Goal: Consume media (video, audio)

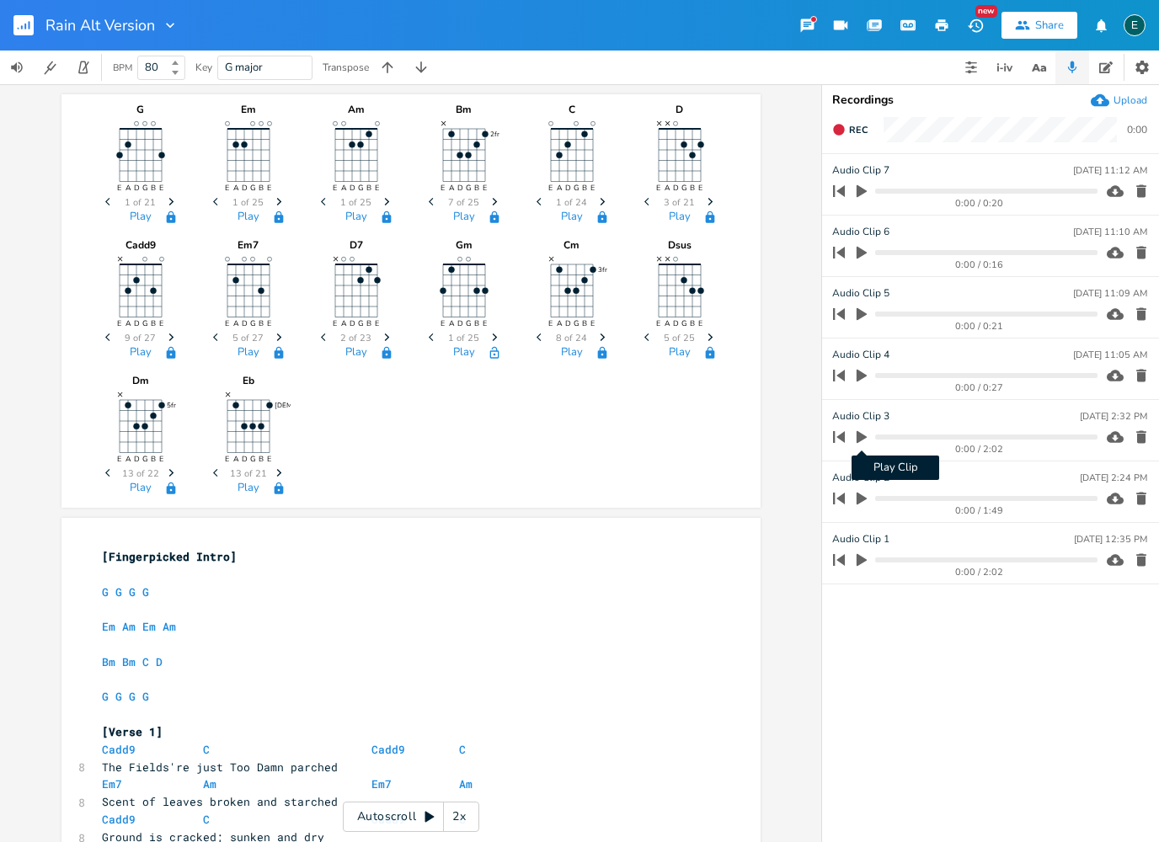
click at [864, 440] on icon "button" at bounding box center [861, 436] width 15 height 15
click at [860, 437] on icon "button" at bounding box center [861, 437] width 10 height 13
click at [860, 439] on icon "button" at bounding box center [861, 437] width 10 height 13
click at [858, 440] on icon "button" at bounding box center [861, 437] width 10 height 13
click at [26, 29] on rect "button" at bounding box center [23, 25] width 20 height 20
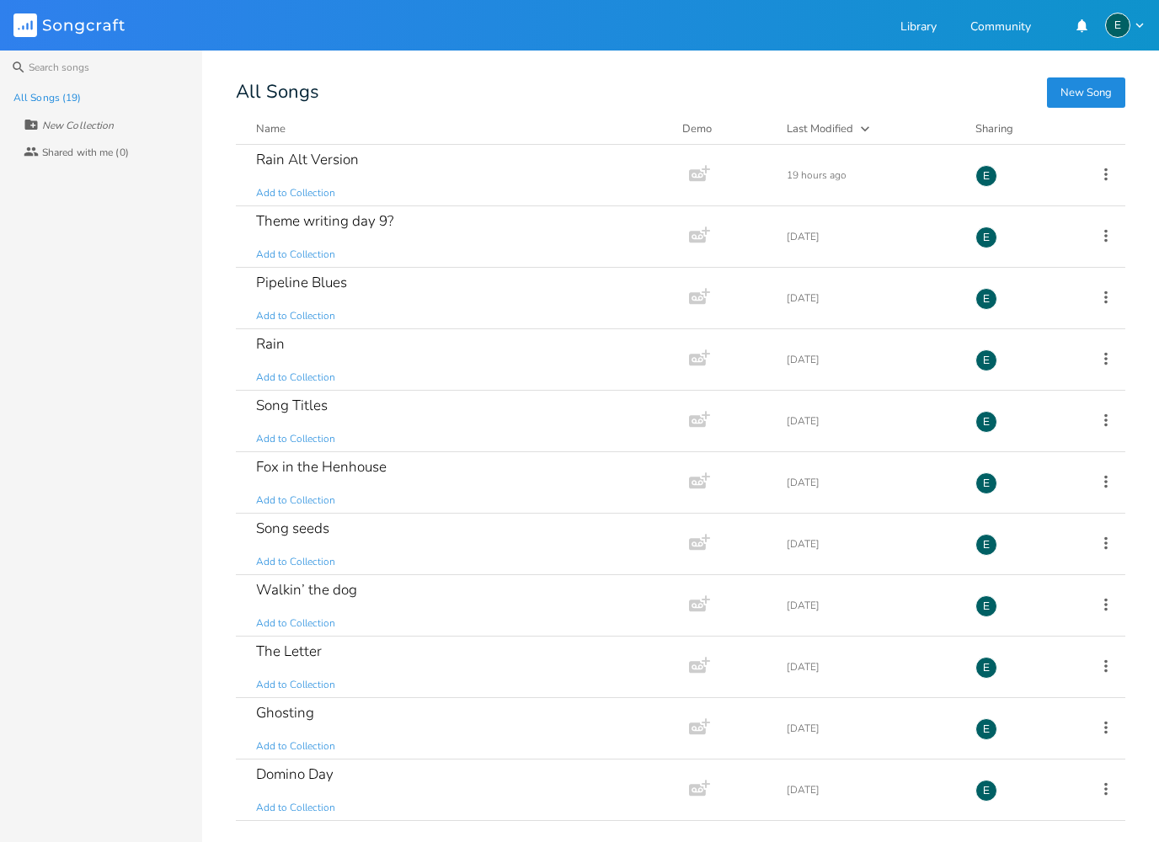
click at [27, 31] on rect at bounding box center [25, 25] width 24 height 24
click at [316, 158] on div "Rain Alt Version" at bounding box center [307, 159] width 103 height 14
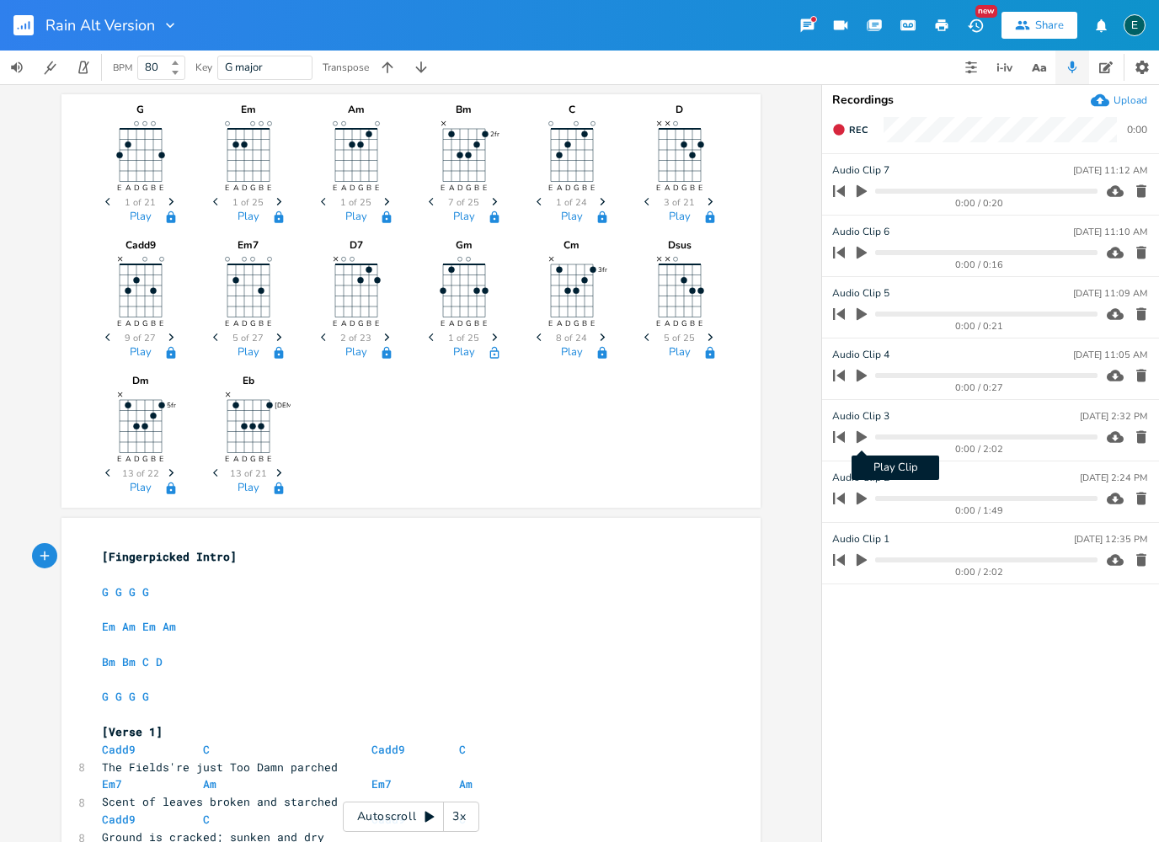
click at [860, 439] on icon "button" at bounding box center [861, 437] width 10 height 13
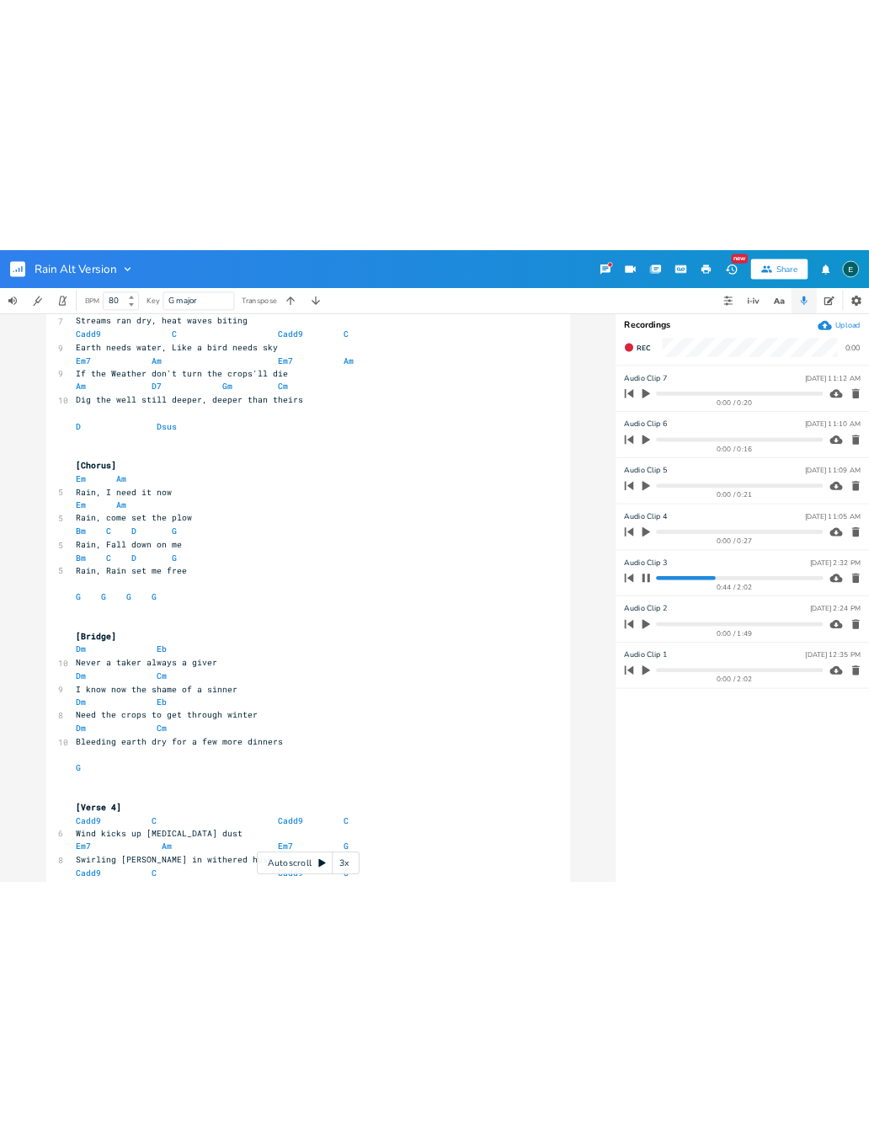
scroll to position [1196, 0]
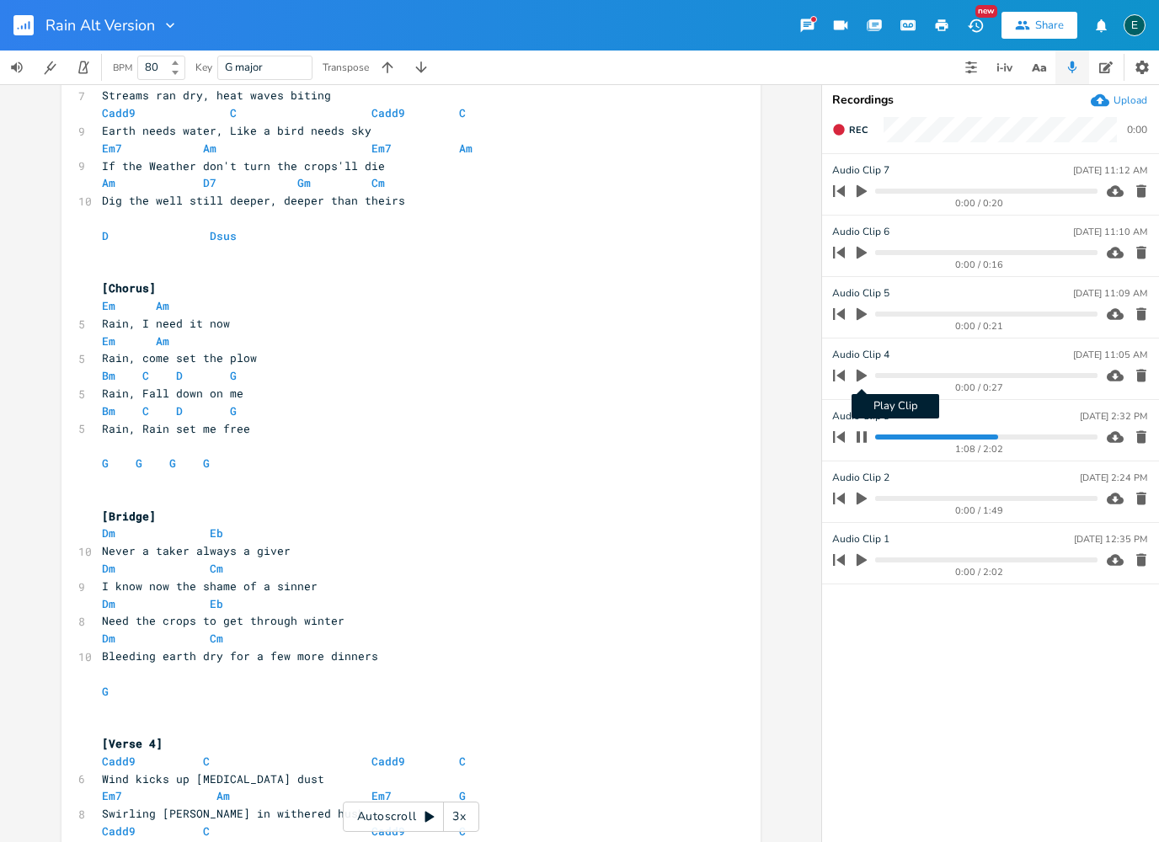
click at [861, 378] on icon "button" at bounding box center [861, 376] width 10 height 13
click at [863, 436] on icon "button" at bounding box center [861, 436] width 10 height 11
